Goal: Find specific page/section: Find specific page/section

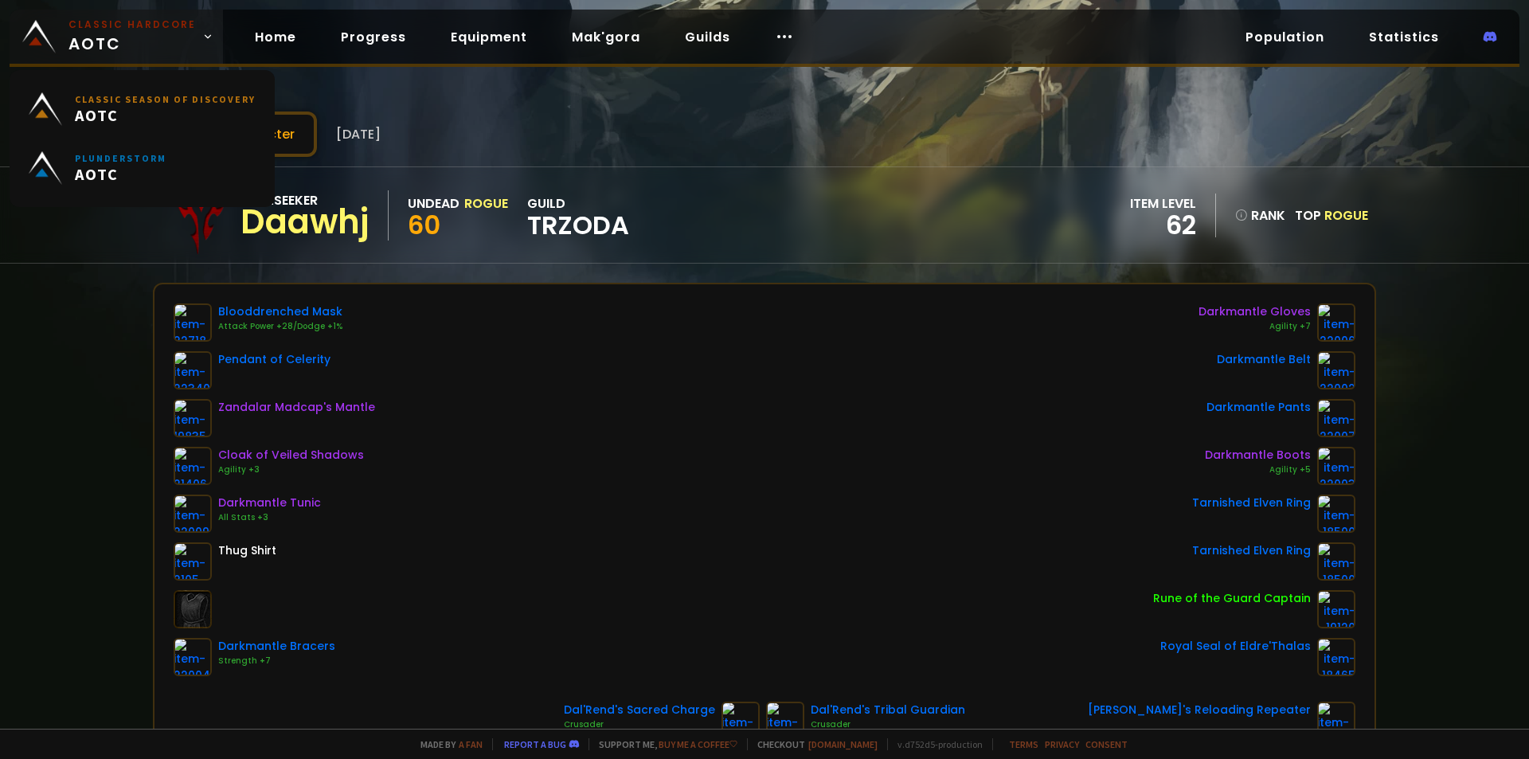
click at [96, 50] on span "Classic Hardcore AOTC" at bounding box center [131, 37] width 127 height 38
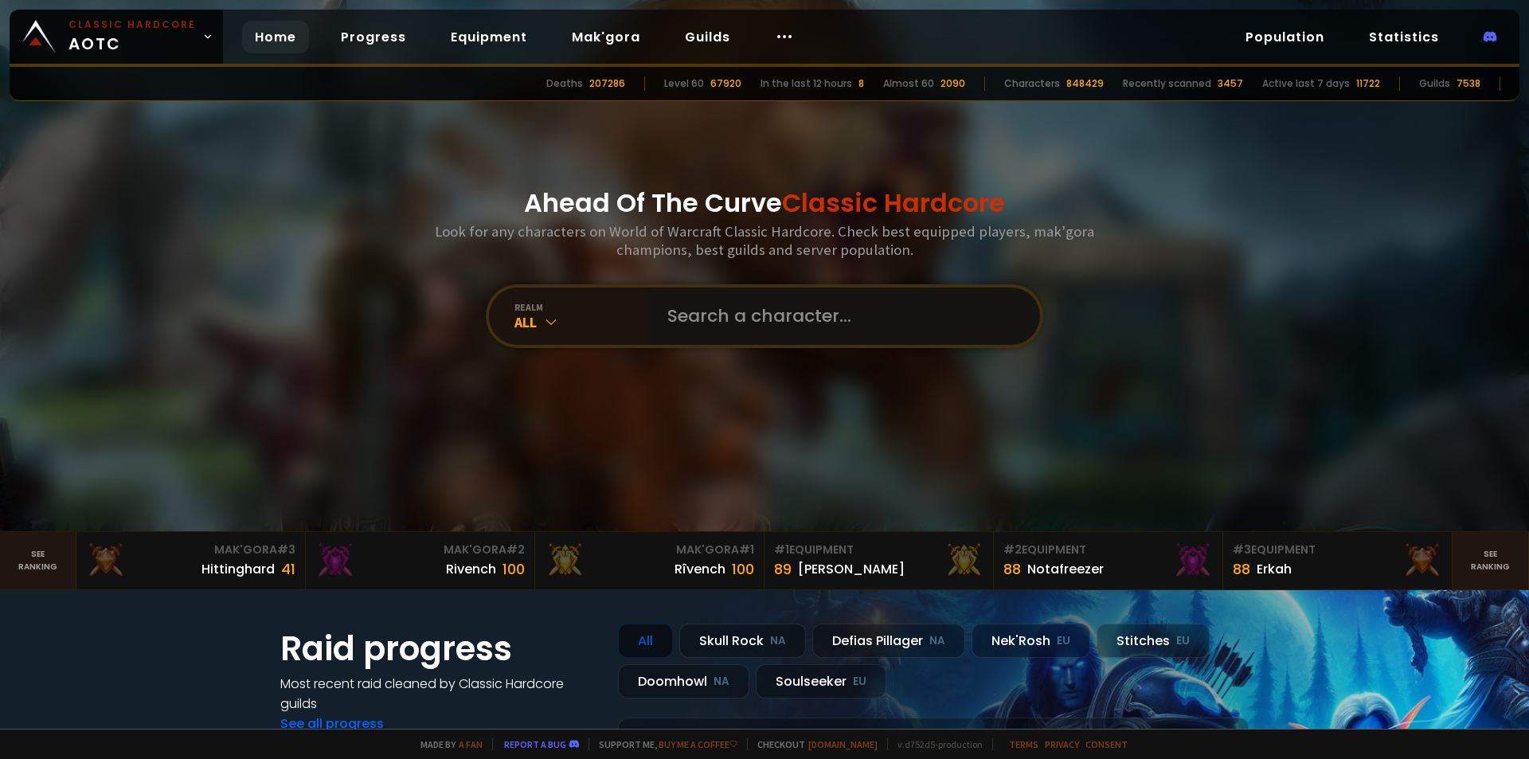
click at [699, 310] on input "text" at bounding box center [839, 315] width 363 height 57
paste input "Tryagainuh"
type input "Tryagainuh"
click at [733, 334] on input "Tryagainuh" at bounding box center [832, 315] width 349 height 57
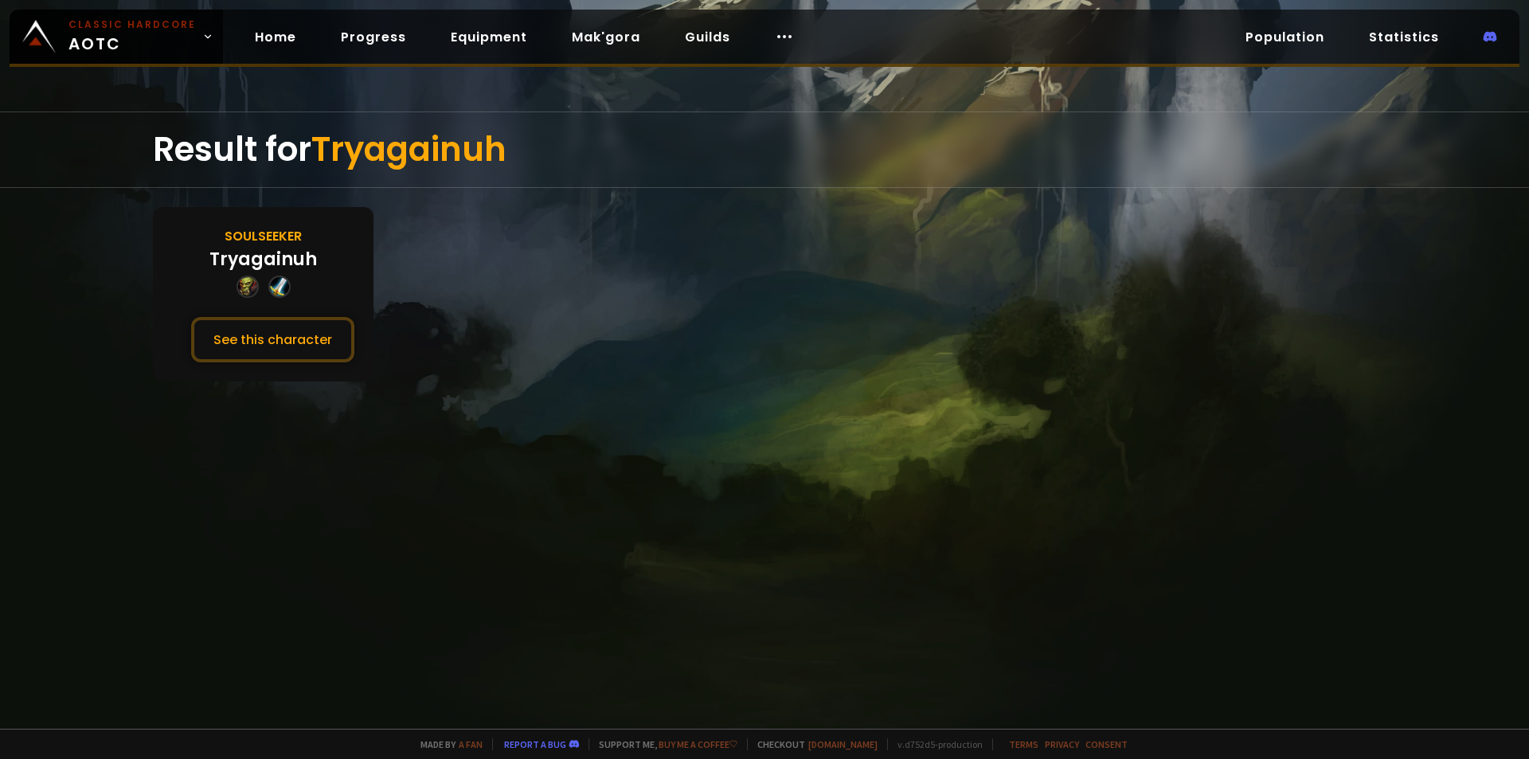
click at [303, 279] on div "Soulseeker Tryagainuh See this character" at bounding box center [263, 294] width 221 height 174
click at [274, 309] on div "Soulseeker Tryagainuh See this character" at bounding box center [263, 294] width 221 height 174
click at [277, 322] on button "See this character" at bounding box center [272, 339] width 163 height 45
